Goal: Navigation & Orientation: Find specific page/section

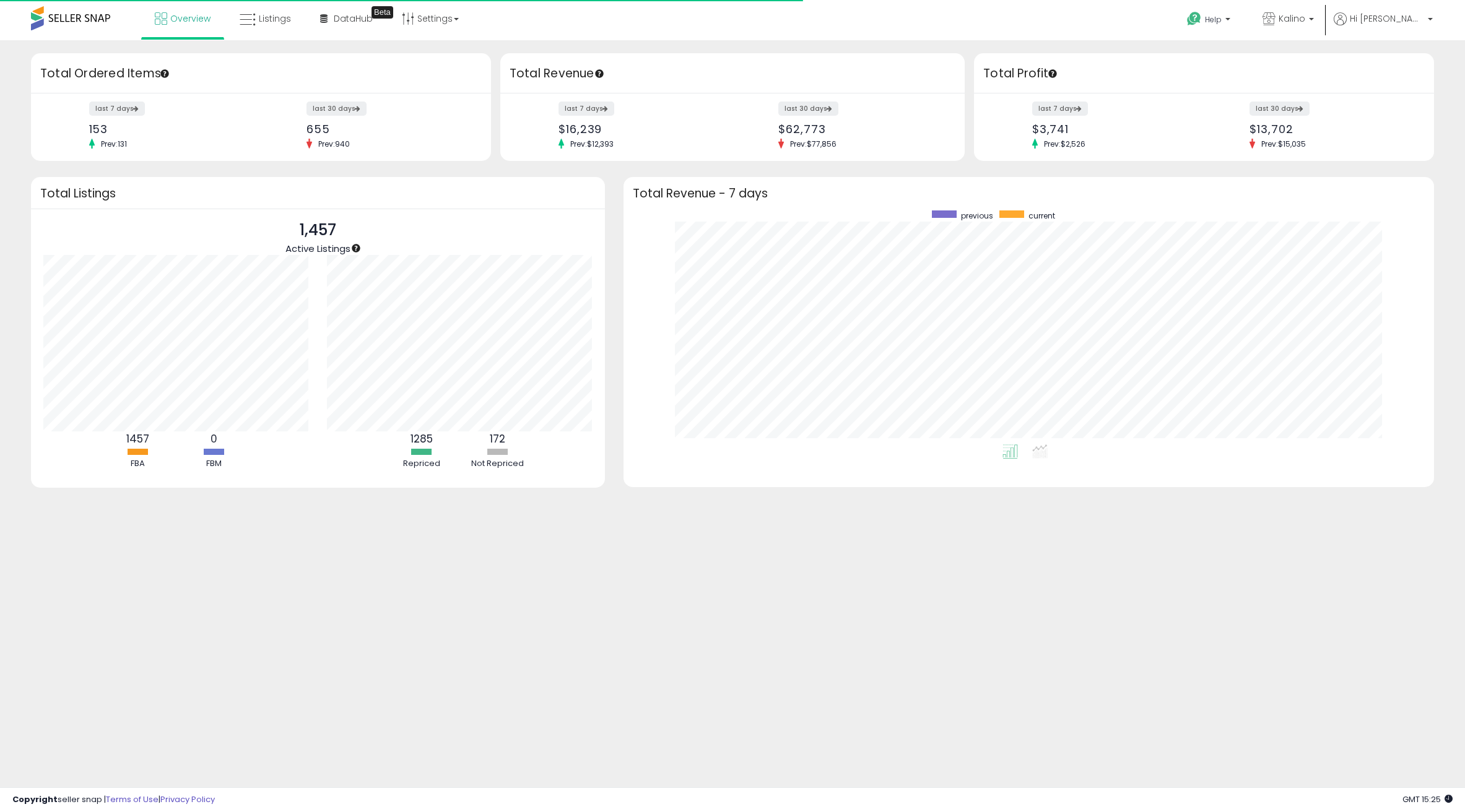
scroll to position [234, 787]
click at [251, 24] on icon at bounding box center [247, 20] width 16 height 16
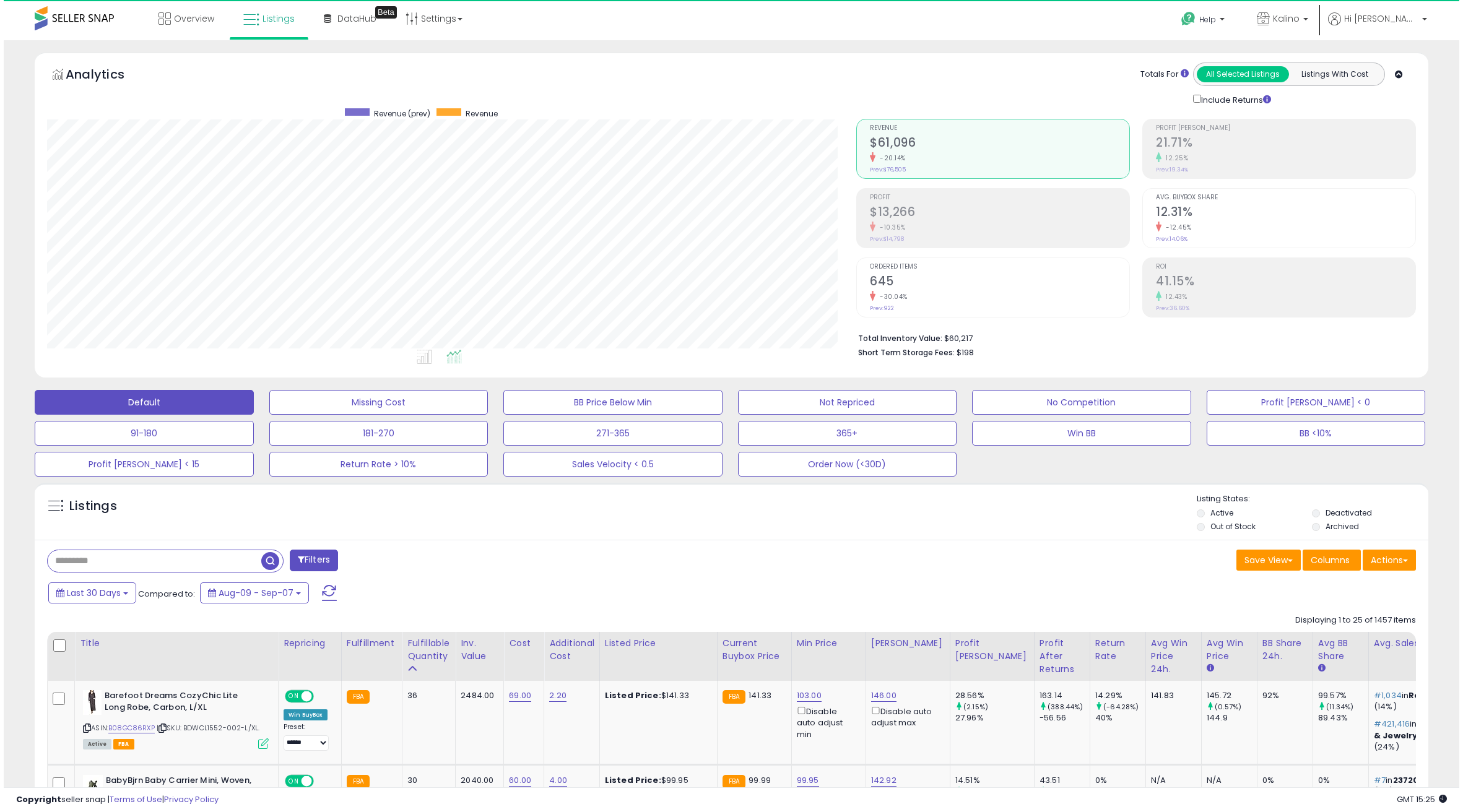
scroll to position [254, 810]
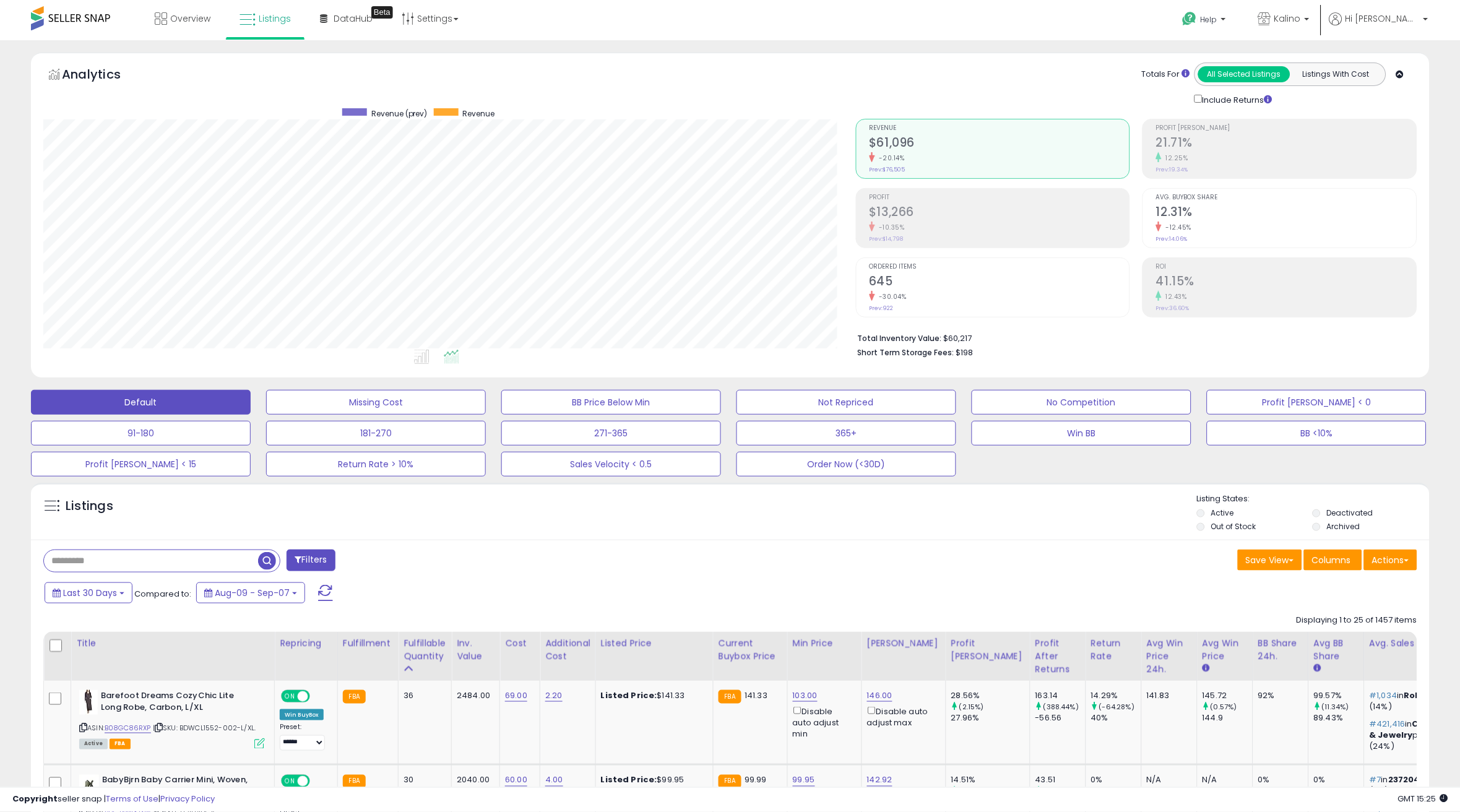
scroll to position [618683, 618173]
click at [689, 53] on div "Analytics Totals For All Selected Listings Listings With Cost Include Returns" at bounding box center [730, 215] width 1398 height 325
click at [185, 15] on span "Overview" at bounding box center [190, 18] width 40 height 13
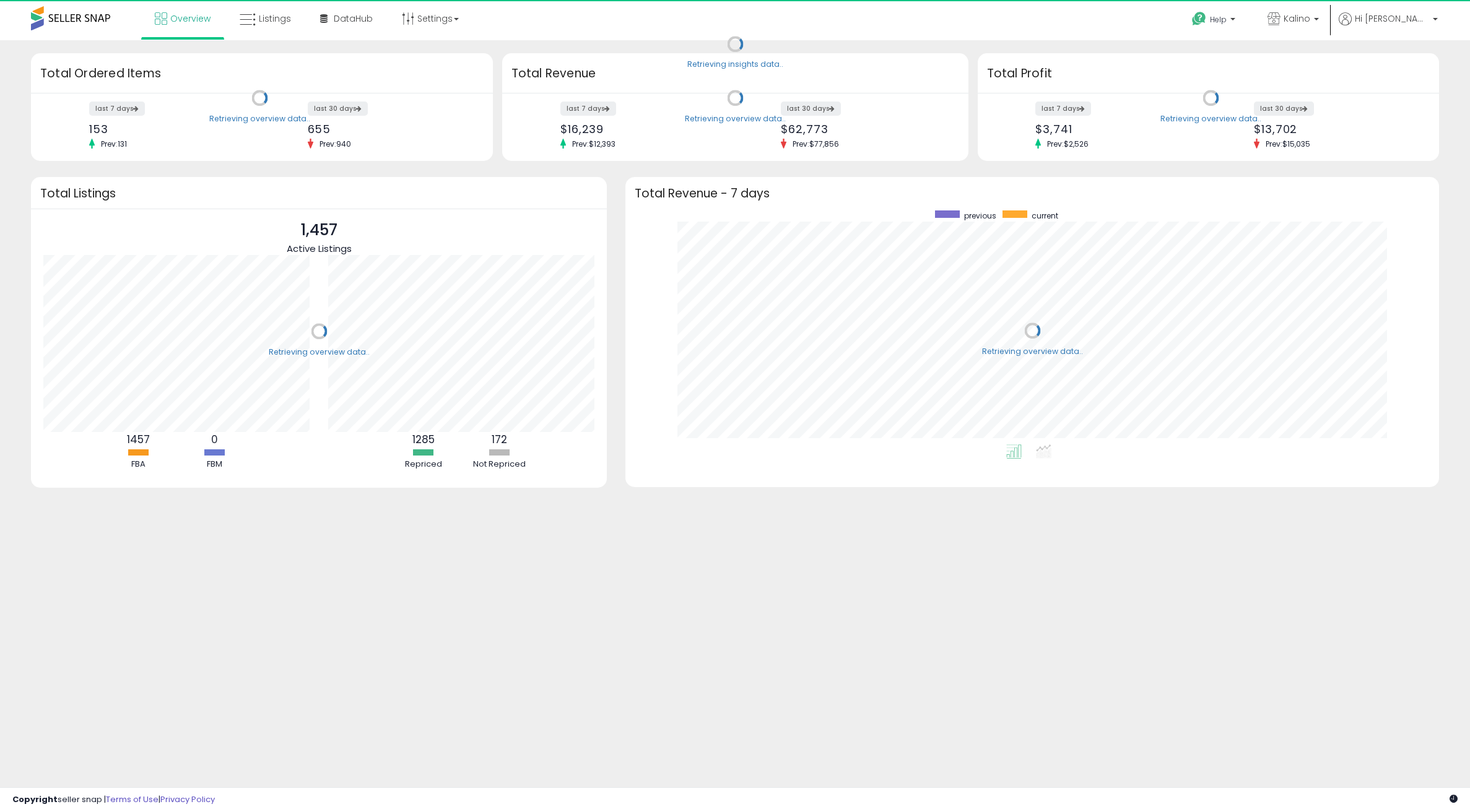
scroll to position [234, 789]
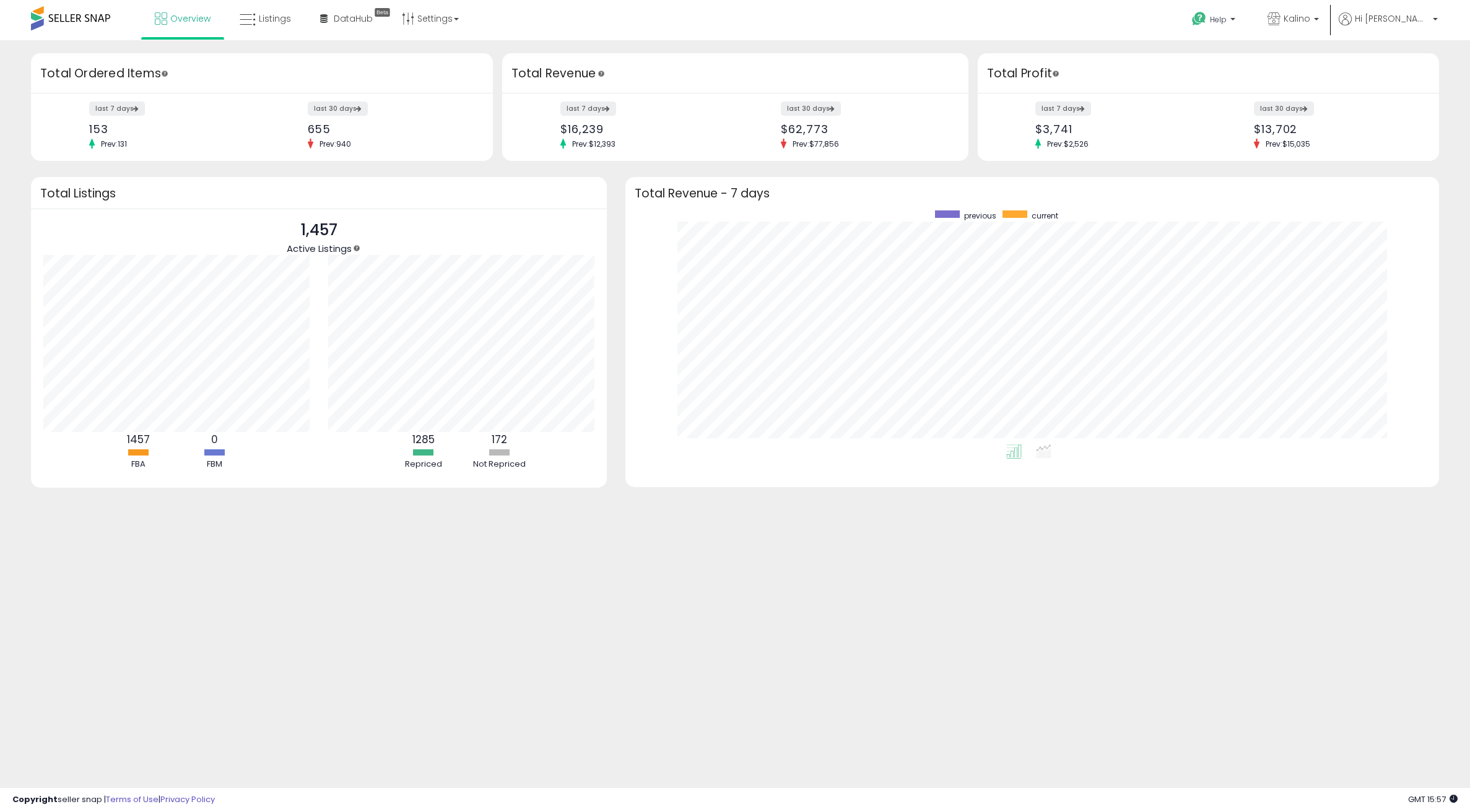
click at [682, 34] on div "Overview Listings Beta" at bounding box center [477, 26] width 973 height 53
click at [285, 28] on link "Listings" at bounding box center [265, 18] width 70 height 37
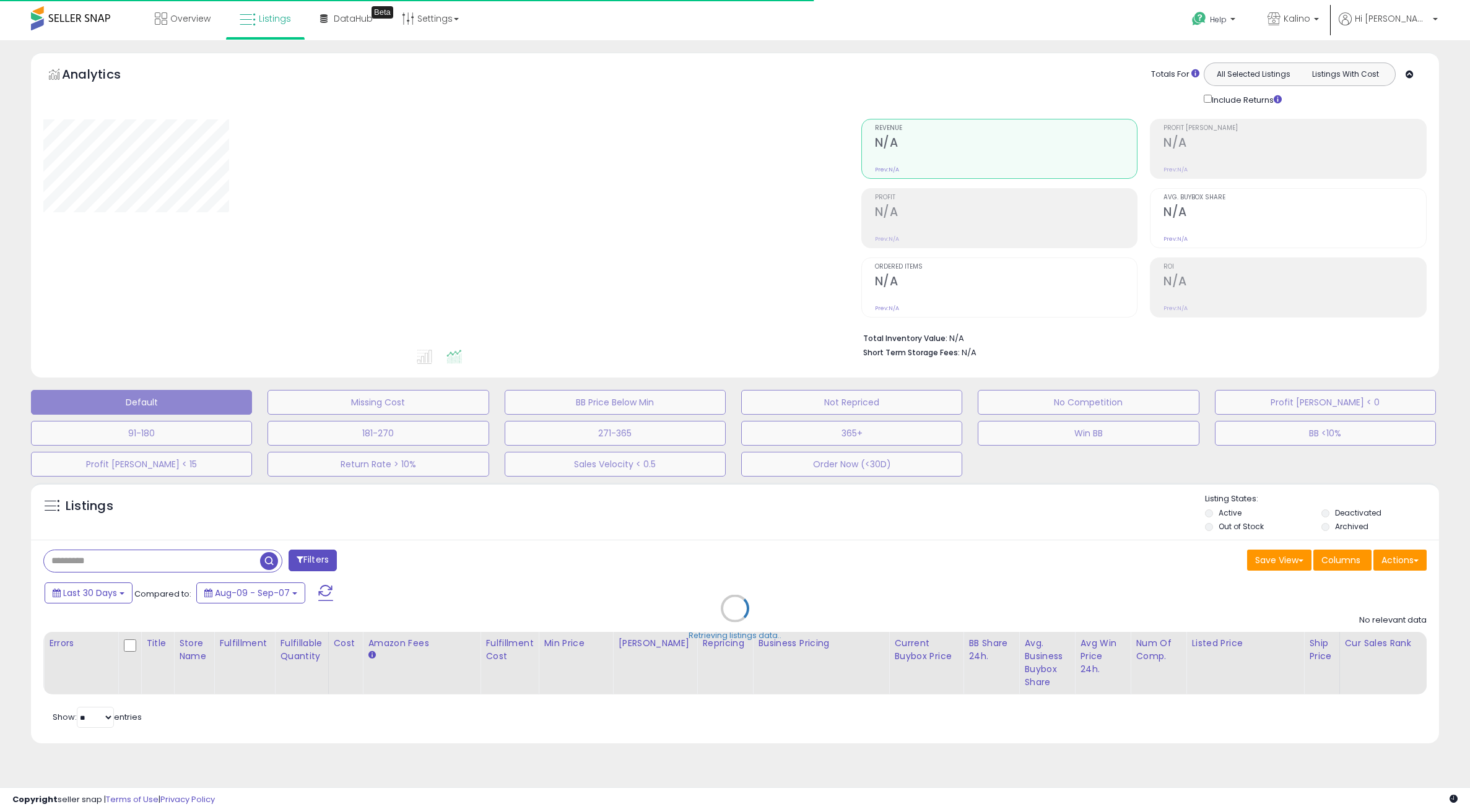
click at [767, 28] on div "Overview Listings Beta" at bounding box center [477, 26] width 973 height 53
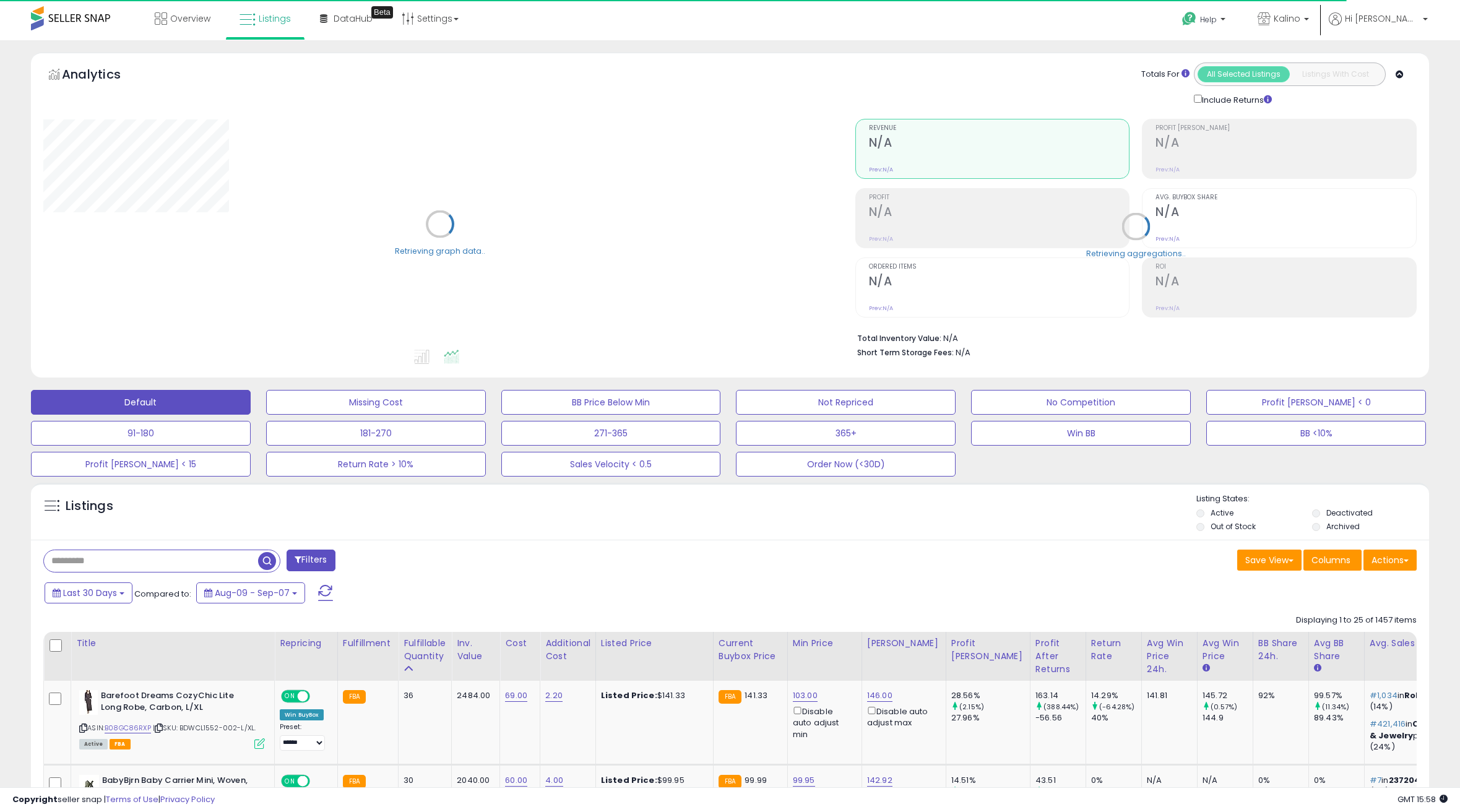
click at [578, 512] on div "Listings" at bounding box center [730, 514] width 1398 height 42
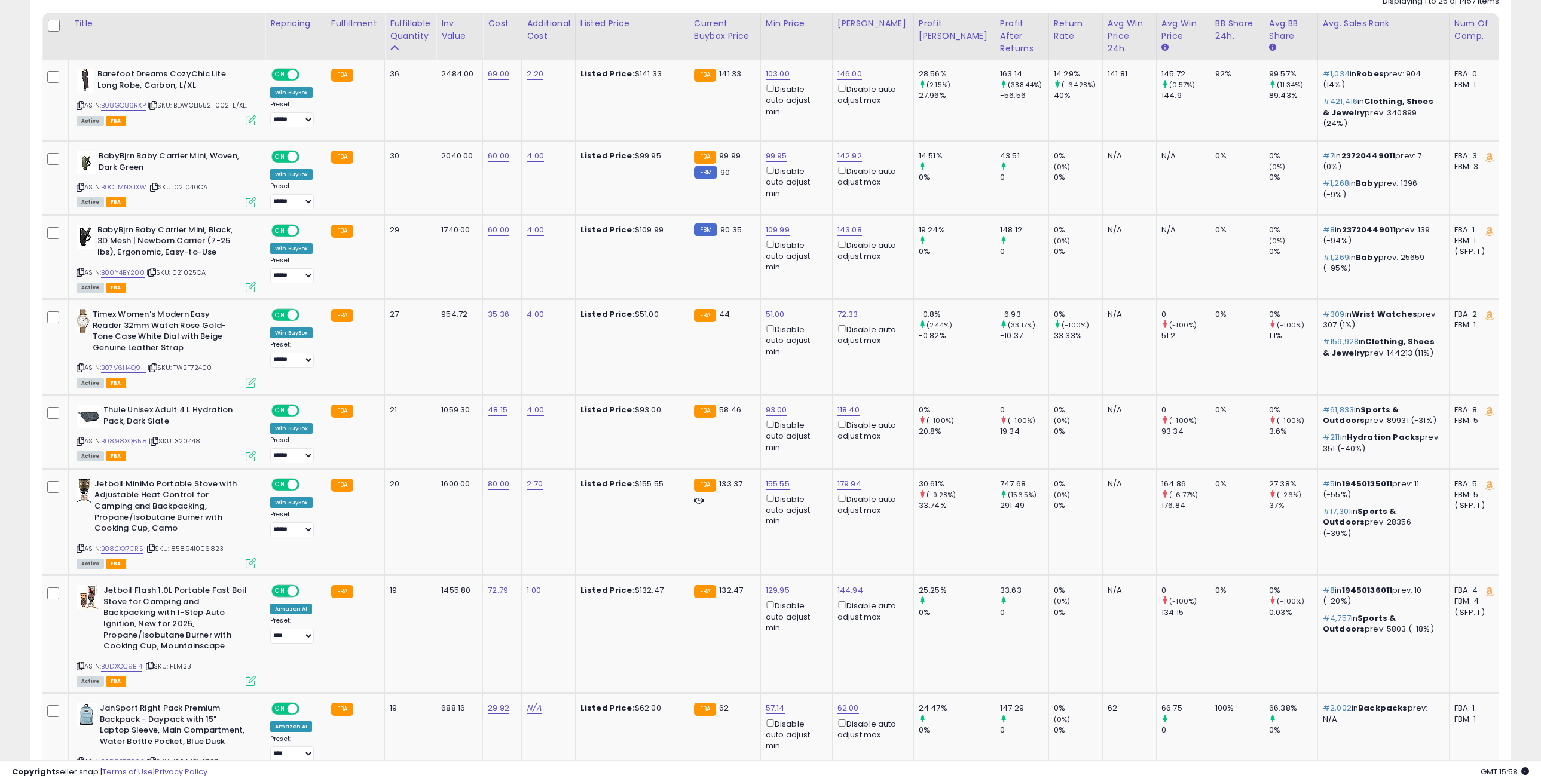
scroll to position [597349, 596875]
click at [549, 106] on td "2.20" at bounding box center [549, 100] width 54 height 81
